Goal: Information Seeking & Learning: Learn about a topic

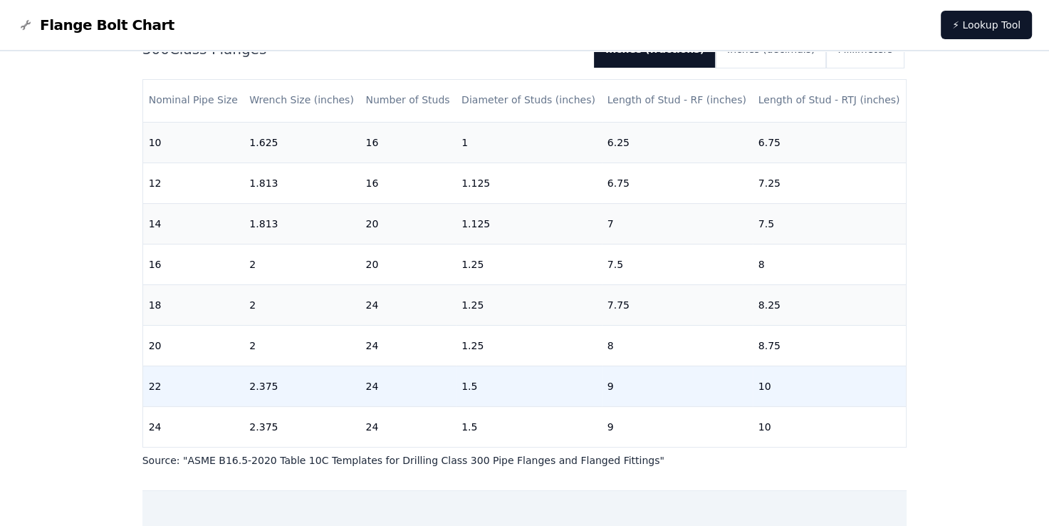
scroll to position [3, 0]
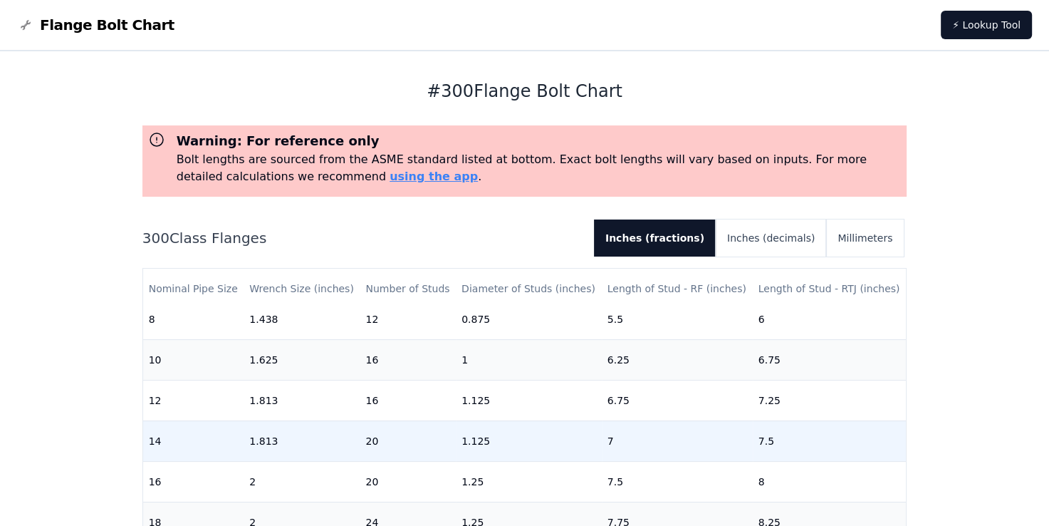
scroll to position [537, 0]
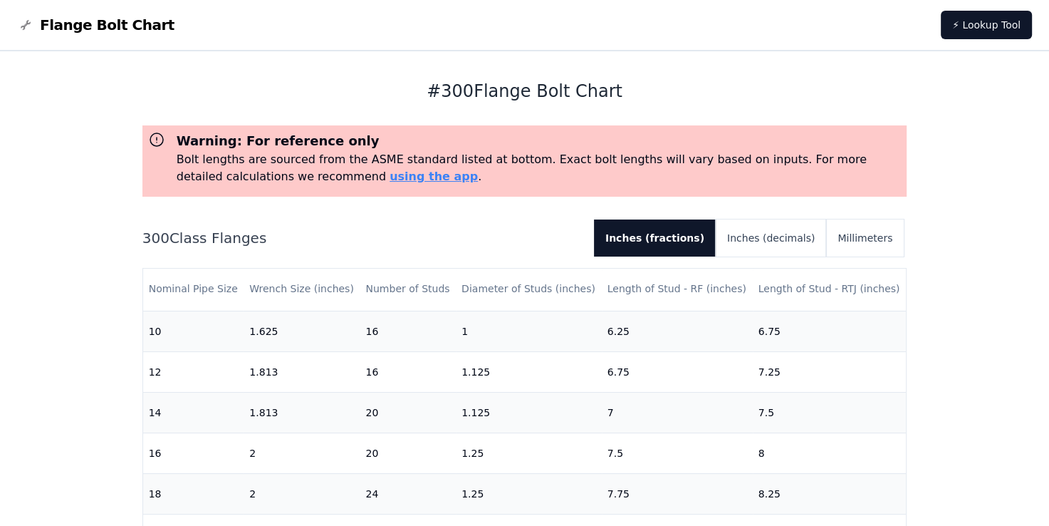
drag, startPoint x: 978, startPoint y: 393, endPoint x: 973, endPoint y: 312, distance: 81.3
click at [973, 307] on div "# 300 Flange Bolt Chart Warning: For reference only Bolt lengths are sourced fr…" at bounding box center [524, 527] width 1049 height 953
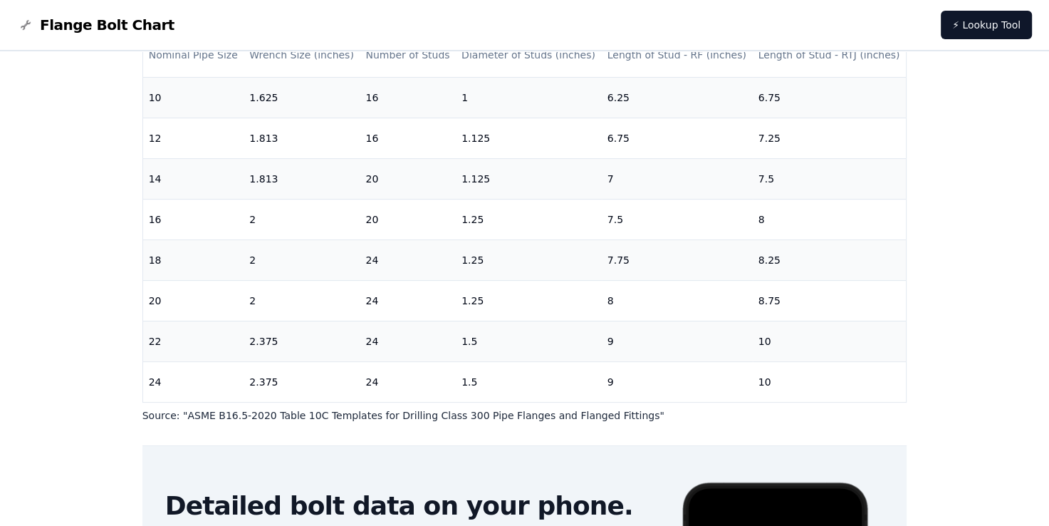
scroll to position [232, 0]
